Goal: Task Accomplishment & Management: Complete application form

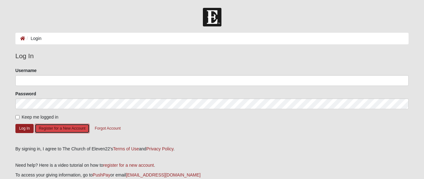
click at [59, 126] on button "Register for a New Account" at bounding box center [62, 128] width 55 height 10
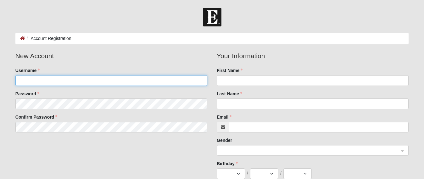
click at [32, 81] on input "Username" at bounding box center [111, 80] width 192 height 11
type input "debrakay54"
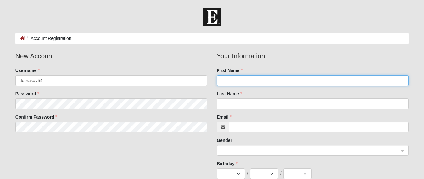
click at [231, 79] on input "First Name" at bounding box center [312, 80] width 192 height 11
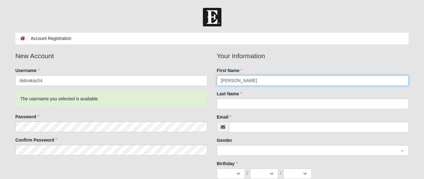
type input "[PERSON_NAME]"
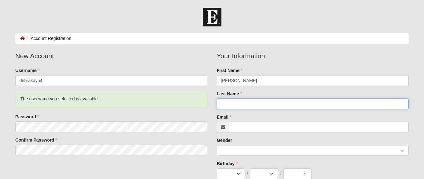
click at [221, 109] on input "Last Name" at bounding box center [312, 103] width 192 height 11
type input "[PERSON_NAME]"
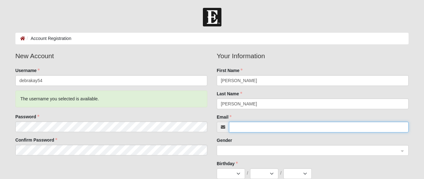
click at [241, 130] on input "Email" at bounding box center [318, 127] width 179 height 11
type input "D"
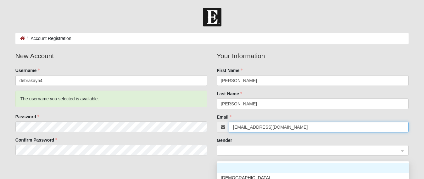
click at [230, 154] on span at bounding box center [310, 150] width 178 height 7
type input "debrakay54@charter.net"
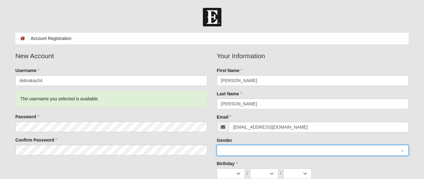
click at [230, 154] on span at bounding box center [310, 150] width 178 height 7
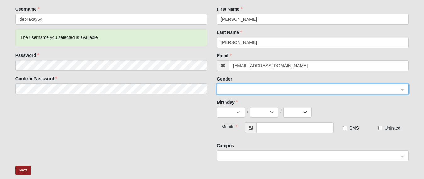
scroll to position [66, 0]
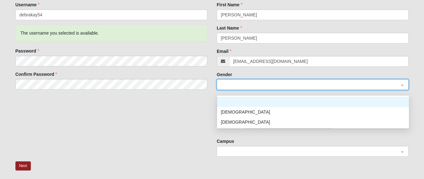
click at [251, 86] on span at bounding box center [310, 84] width 178 height 7
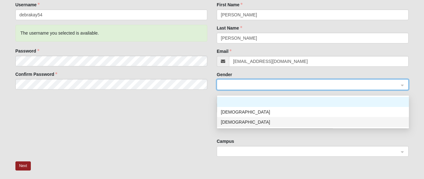
click at [226, 120] on div "Female" at bounding box center [313, 121] width 184 height 7
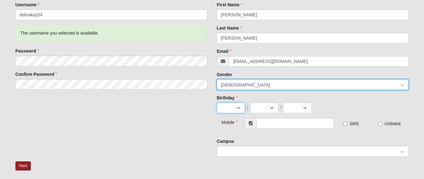
click at [240, 112] on select "Jan Feb Mar Apr May Jun Jul Aug Sep Oct Nov Dec" at bounding box center [230, 107] width 28 height 11
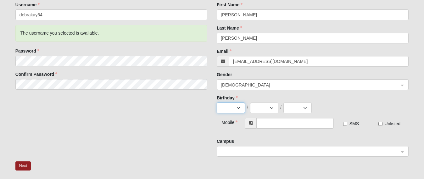
select select "4"
click at [216, 108] on select "Jan Feb Mar Apr May Jun Jul Aug Sep Oct Nov Dec" at bounding box center [230, 107] width 28 height 11
click at [272, 112] on select "1 2 3 4 5 6 7 8 9 10 11 12 13 14 15 16 17 18 19 20 21 22 23 24 25 26 27 28 29 30" at bounding box center [264, 107] width 28 height 11
select select "20"
click at [250, 108] on select "1 2 3 4 5 6 7 8 9 10 11 12 13 14 15 16 17 18 19 20 21 22 23 24 25 26 27 28 29 30" at bounding box center [264, 107] width 28 height 11
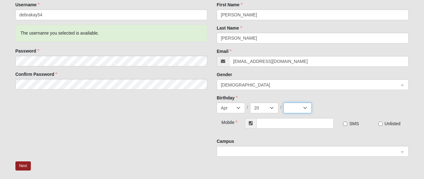
click at [304, 113] on select "2025 2024 2023 2022 2021 2020 2019 2018 2017 2016 2015 2014 2013 2012 2011 2010…" at bounding box center [297, 107] width 28 height 11
select select "1954"
click at [283, 108] on select "2025 2024 2023 2022 2021 2020 2019 2018 2017 2016 2015 2014 2013 2012 2011 2010…" at bounding box center [297, 107] width 28 height 11
click at [262, 128] on input "text" at bounding box center [294, 123] width 77 height 11
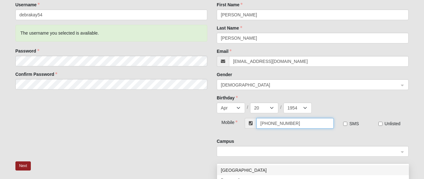
click at [228, 155] on span at bounding box center [310, 151] width 178 height 7
type input "[PHONE_NUMBER]"
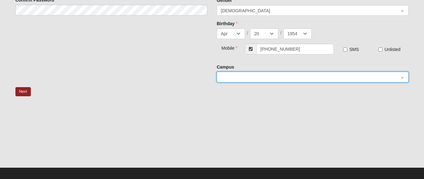
scroll to position [150, 0]
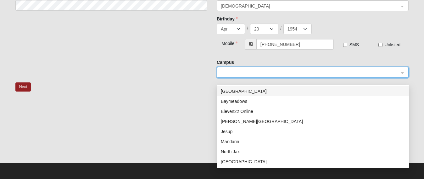
click at [401, 70] on div at bounding box center [312, 72] width 191 height 11
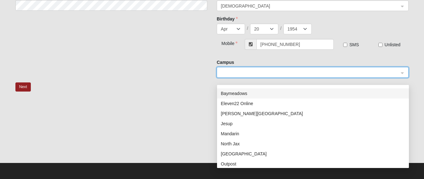
scroll to position [7, 0]
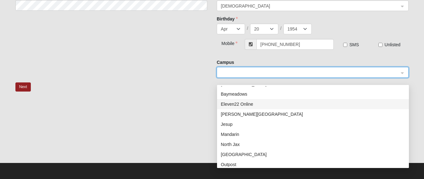
click at [237, 101] on div "Eleven22 Online" at bounding box center [313, 104] width 184 height 7
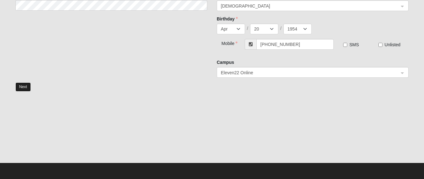
click at [25, 85] on button "Next" at bounding box center [22, 86] width 15 height 9
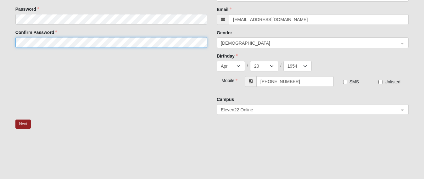
scroll to position [141, 0]
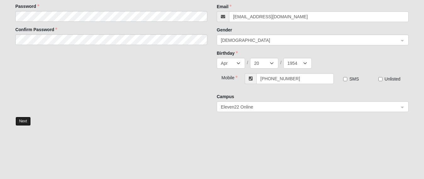
click at [22, 126] on button "Next" at bounding box center [22, 121] width 15 height 9
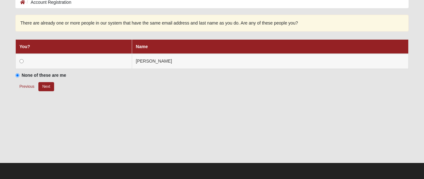
scroll to position [36, 0]
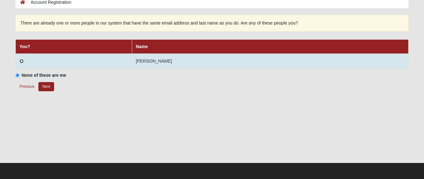
click at [21, 60] on input "radio" at bounding box center [21, 61] width 4 height 4
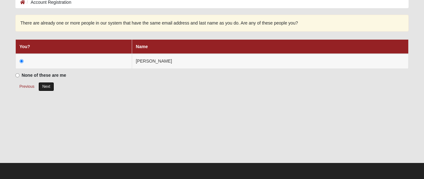
click at [45, 86] on button "Next" at bounding box center [45, 86] width 15 height 9
radio input "true"
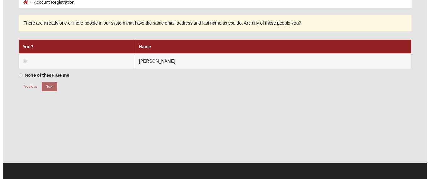
scroll to position [0, 0]
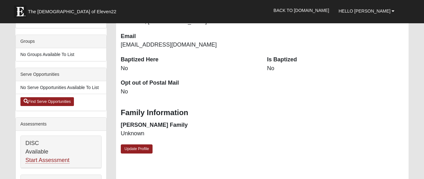
scroll to position [148, 0]
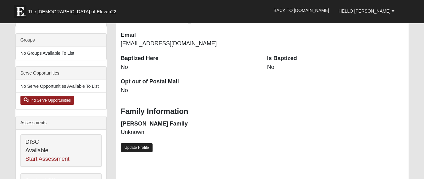
click at [134, 148] on link "Update Profile" at bounding box center [137, 147] width 32 height 9
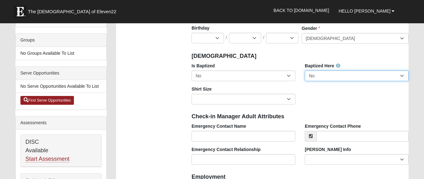
click at [401, 79] on select "No Yes" at bounding box center [356, 75] width 104 height 11
select select "True"
click at [304, 73] on select "No Yes" at bounding box center [356, 75] width 104 height 11
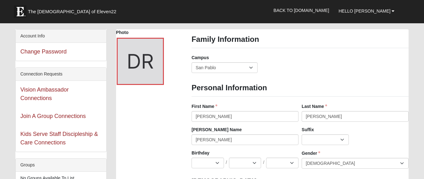
scroll to position [18, 0]
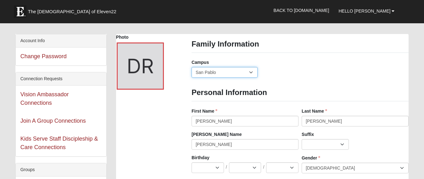
click at [250, 72] on select "Arlington Baymeadows Eleven22 Online Fleming Island Jesup Mandarin North Jax Or…" at bounding box center [224, 72] width 66 height 11
select select "10"
click at [191, 67] on select "Arlington Baymeadows Eleven22 Online Fleming Island Jesup Mandarin North Jax Or…" at bounding box center [224, 72] width 66 height 11
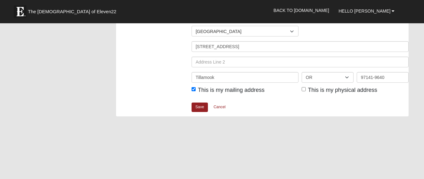
scroll to position [805, 0]
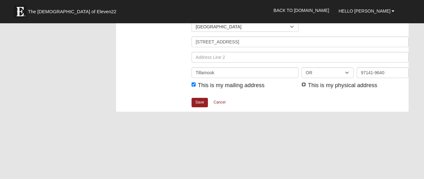
click at [304, 86] on input "This is my physical address" at bounding box center [303, 84] width 4 height 4
checkbox input "true"
click at [197, 107] on link "Save" at bounding box center [199, 102] width 16 height 9
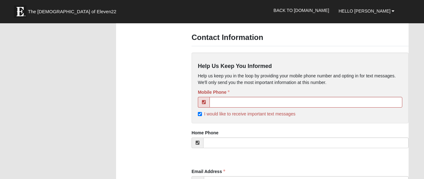
scroll to position [602, 0]
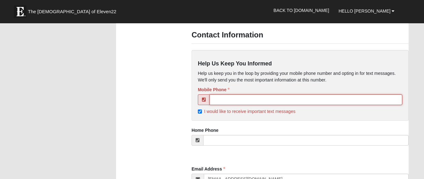
click at [219, 103] on input "tel" at bounding box center [305, 99] width 193 height 11
type input "[PHONE_NUMBER]"
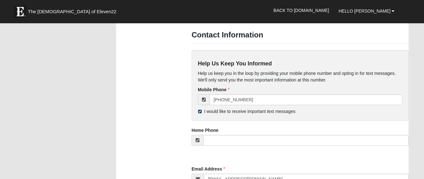
click at [200, 113] on input "I would like to receive important text messages" at bounding box center [200, 111] width 4 height 4
checkbox input "false"
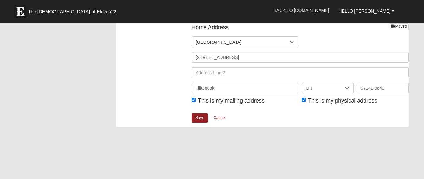
scroll to position [831, 0]
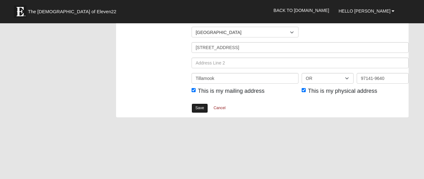
click at [200, 112] on link "Save" at bounding box center [199, 107] width 16 height 9
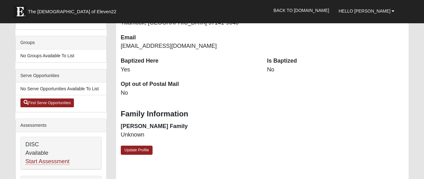
scroll to position [144, 0]
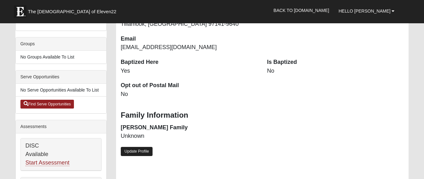
click at [135, 148] on link "Update Profile" at bounding box center [137, 151] width 32 height 9
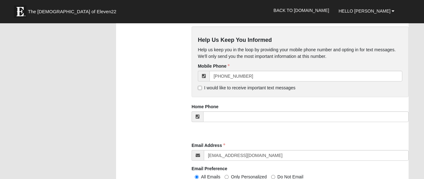
scroll to position [589, 0]
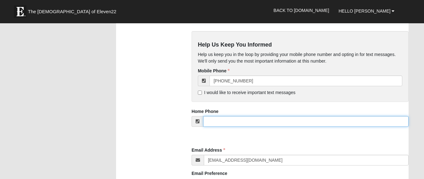
click at [216, 127] on input "tel" at bounding box center [305, 121] width 205 height 11
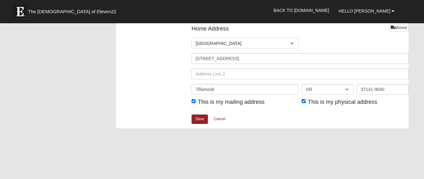
scroll to position [786, 0]
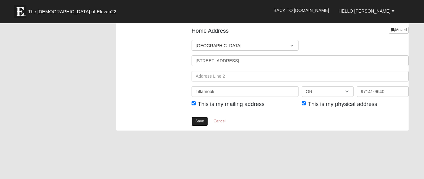
type input "(503) 842-8091"
click at [196, 126] on link "Save" at bounding box center [199, 121] width 16 height 9
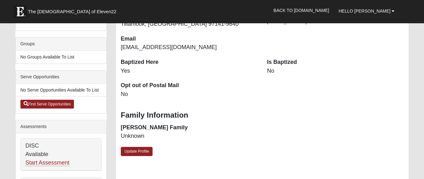
scroll to position [161, 0]
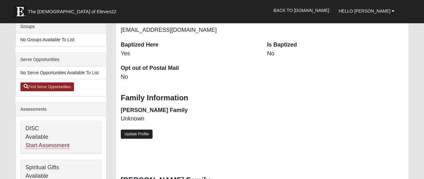
click at [135, 133] on link "Update Profile" at bounding box center [137, 133] width 32 height 9
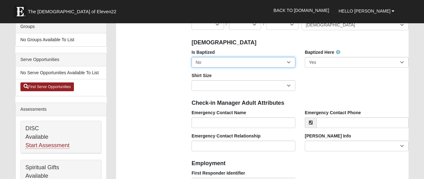
click at [290, 66] on select "No Yes" at bounding box center [243, 62] width 104 height 11
select select "True"
click at [191, 60] on select "No Yes" at bounding box center [243, 62] width 104 height 11
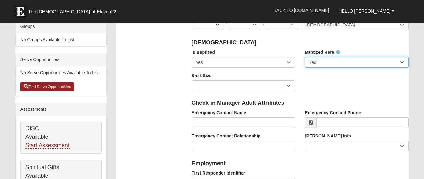
click at [401, 63] on select "No Yes" at bounding box center [356, 62] width 104 height 11
select select "False"
click at [304, 60] on select "No Yes" at bounding box center [356, 62] width 104 height 11
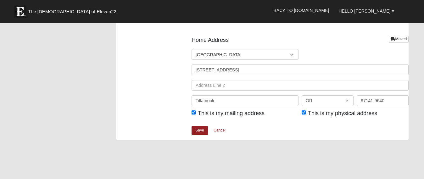
scroll to position [787, 0]
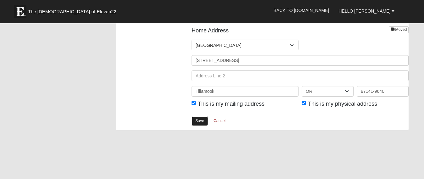
click at [196, 125] on link "Save" at bounding box center [199, 120] width 16 height 9
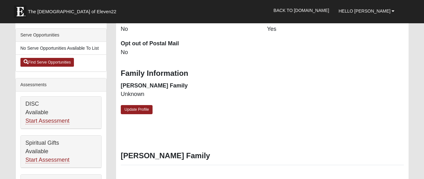
scroll to position [187, 0]
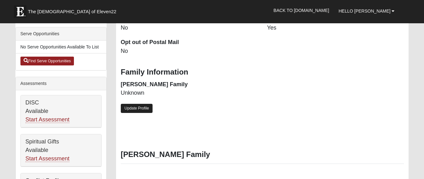
click at [129, 107] on link "Update Profile" at bounding box center [137, 108] width 32 height 9
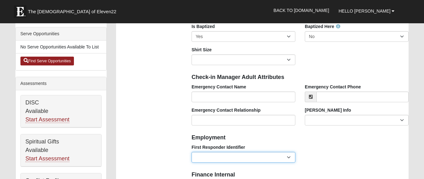
click at [287, 160] on select "EMT | Paramedic | Medical Firefighter | Fire Department Police Officer | Sherif…" at bounding box center [243, 157] width 104 height 11
click at [370, 137] on h4 "Employment" at bounding box center [299, 137] width 217 height 7
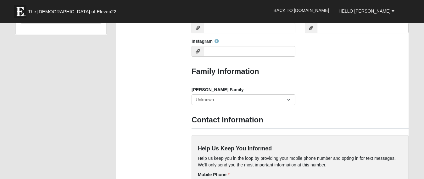
scroll to position [495, 0]
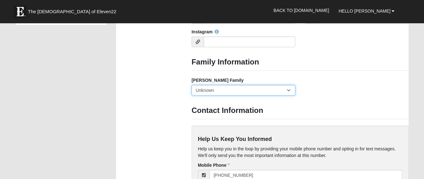
click at [289, 92] on select "Yes, we are a current [PERSON_NAME] family No, we are a former [PERSON_NAME] fa…" at bounding box center [243, 90] width 104 height 11
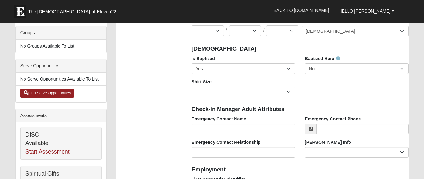
scroll to position [6, 0]
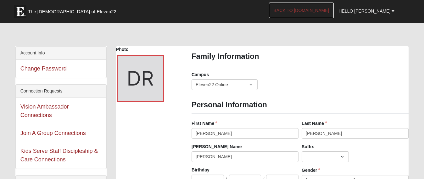
click at [312, 9] on link "Back to [DOMAIN_NAME]" at bounding box center [301, 11] width 65 height 16
